Goal: Transaction & Acquisition: Obtain resource

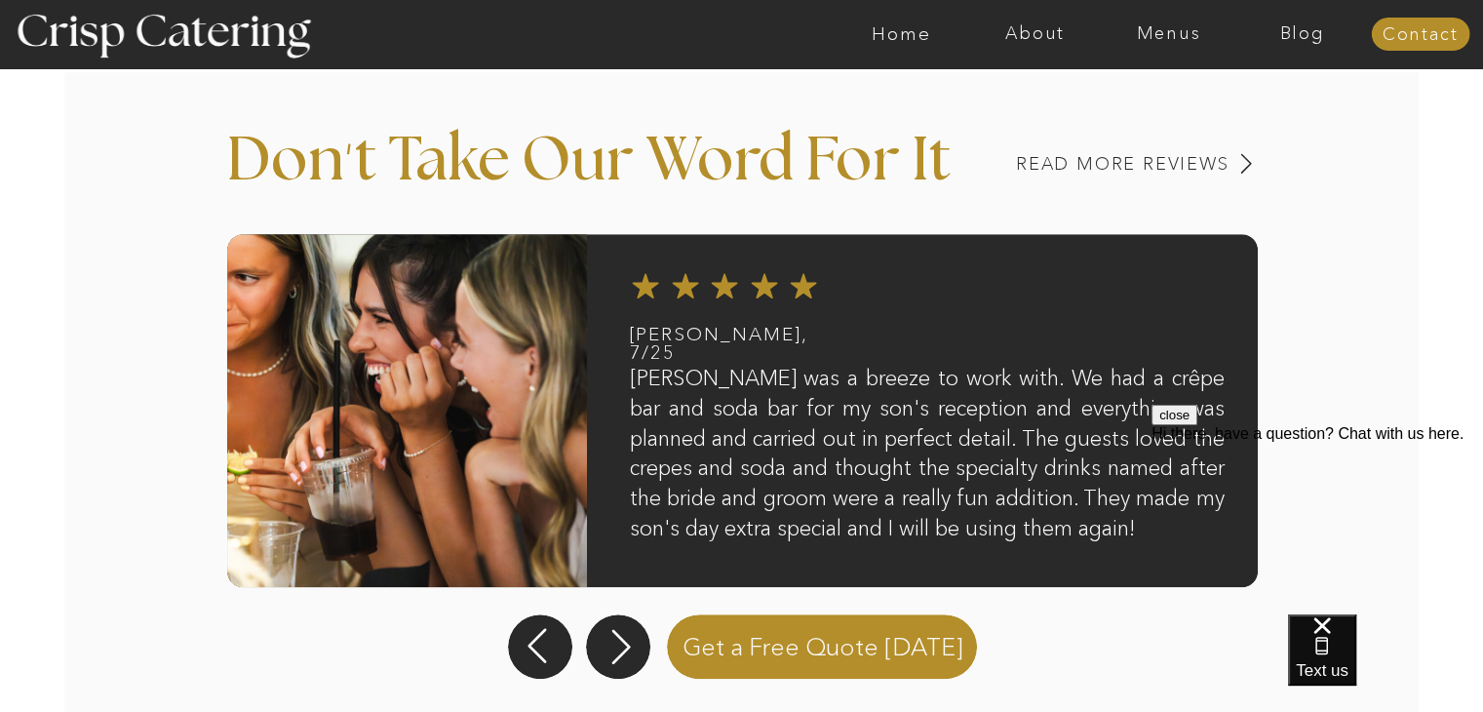
scroll to position [1621, 0]
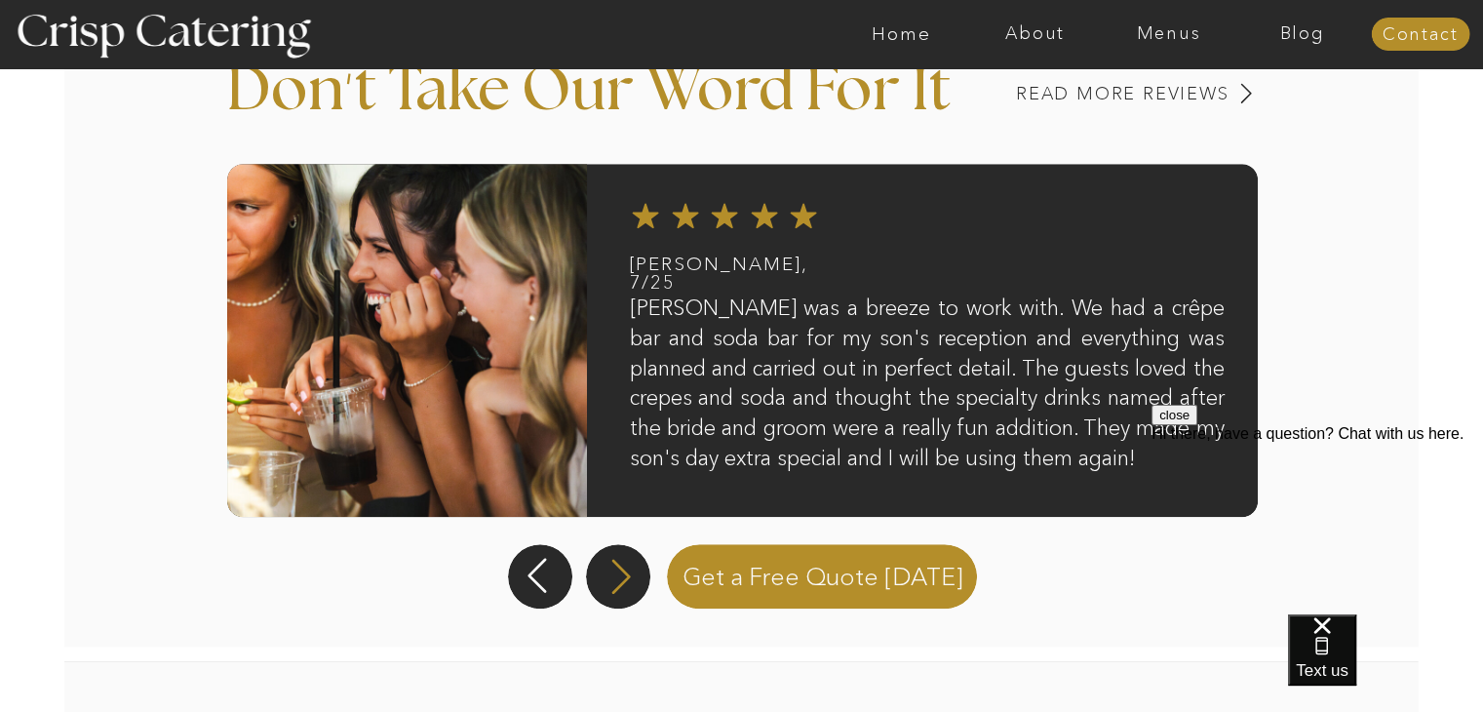
click at [617, 574] on icon at bounding box center [620, 576] width 45 height 41
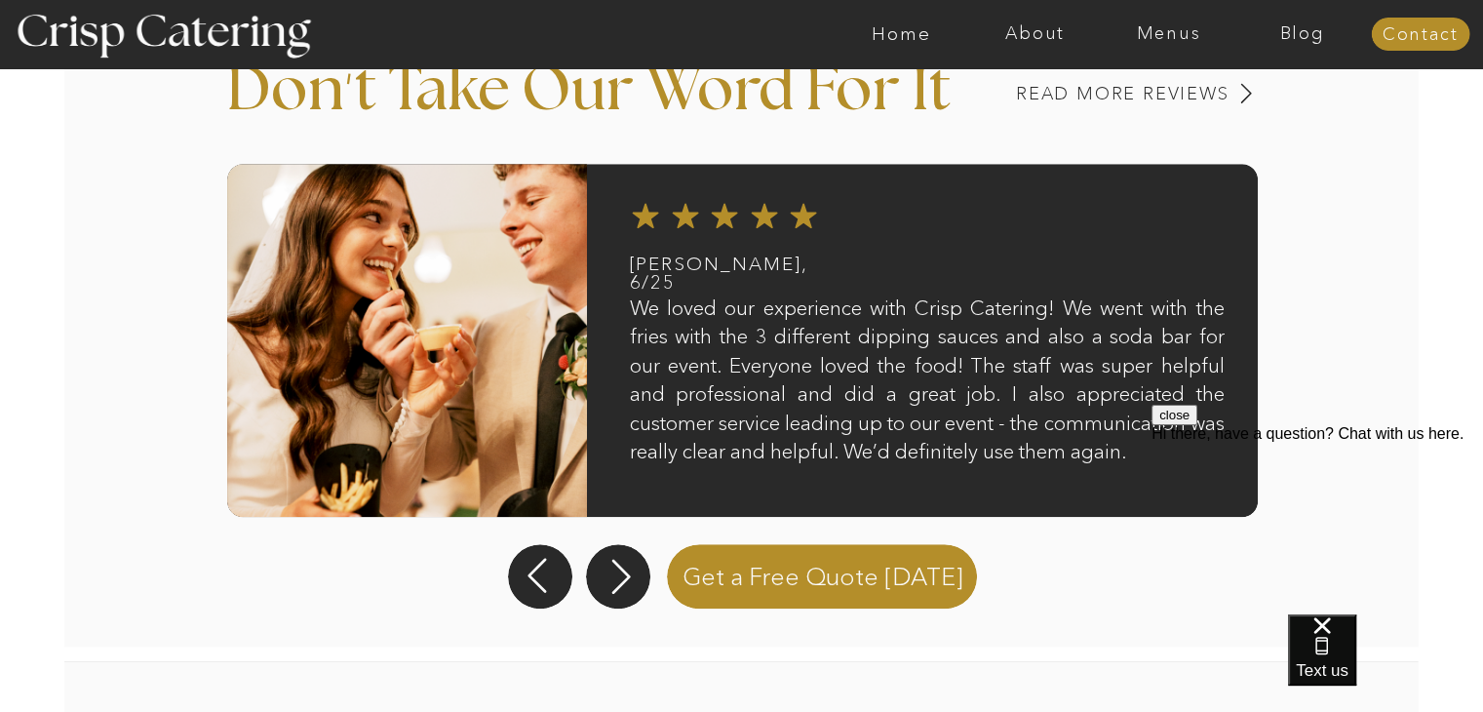
click at [1197, 425] on button "close" at bounding box center [1174, 415] width 46 height 20
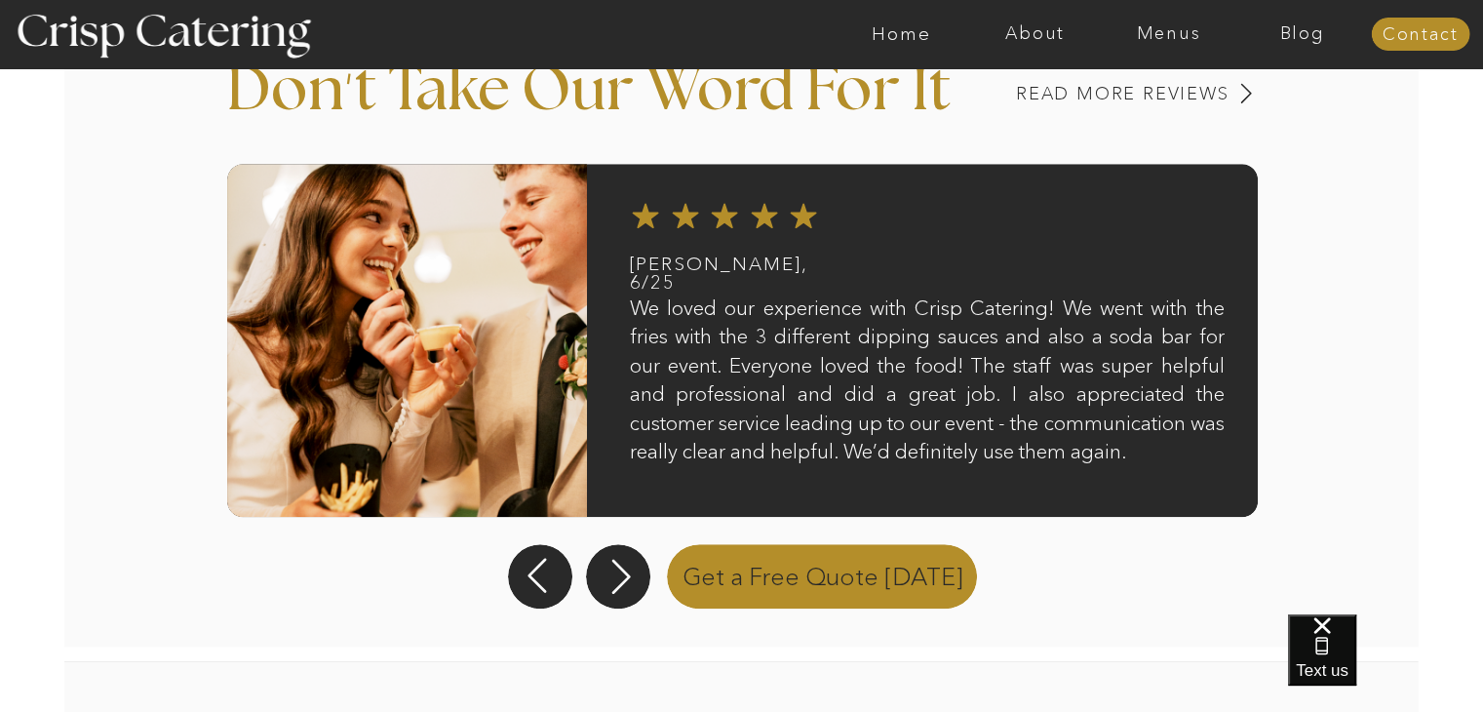
click at [888, 575] on p "Get a Free Quote Today" at bounding box center [823, 574] width 328 height 68
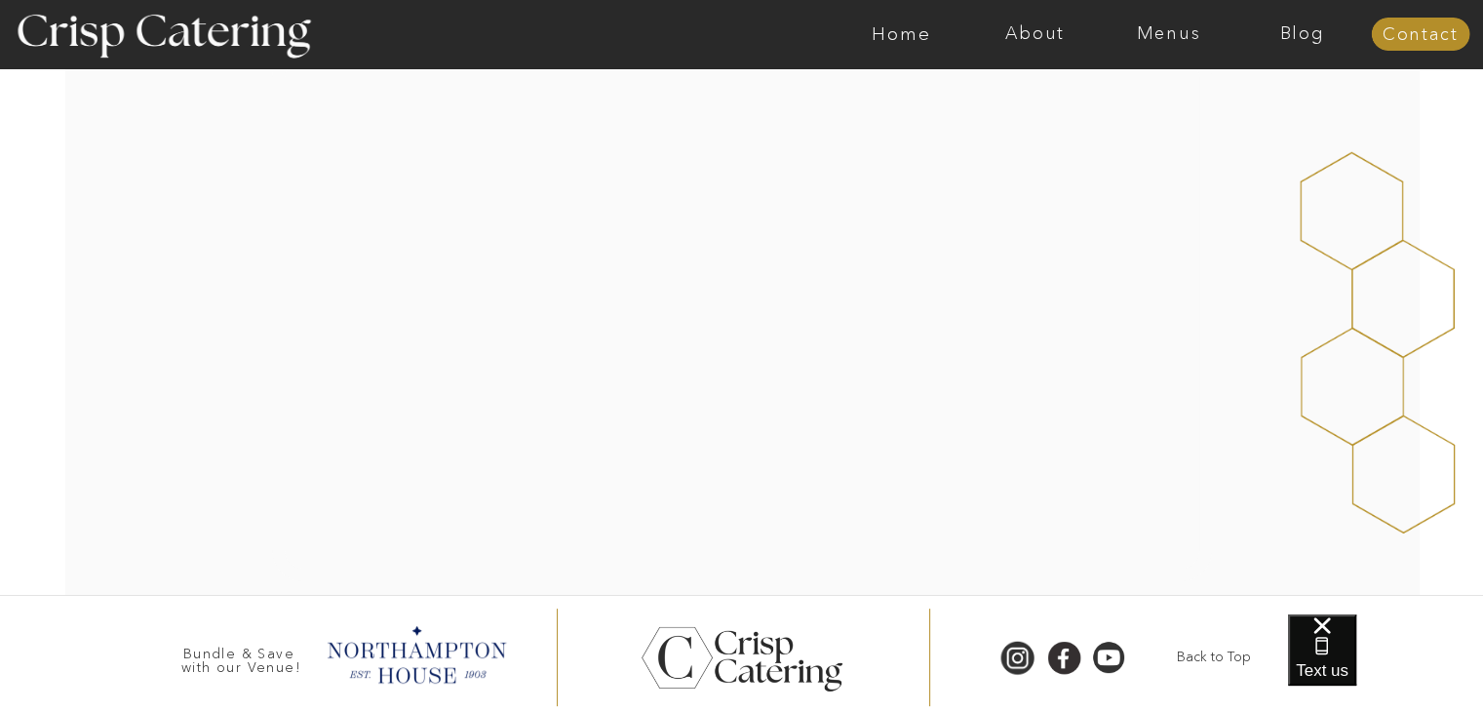
scroll to position [421, 0]
